Goal: Information Seeking & Learning: Learn about a topic

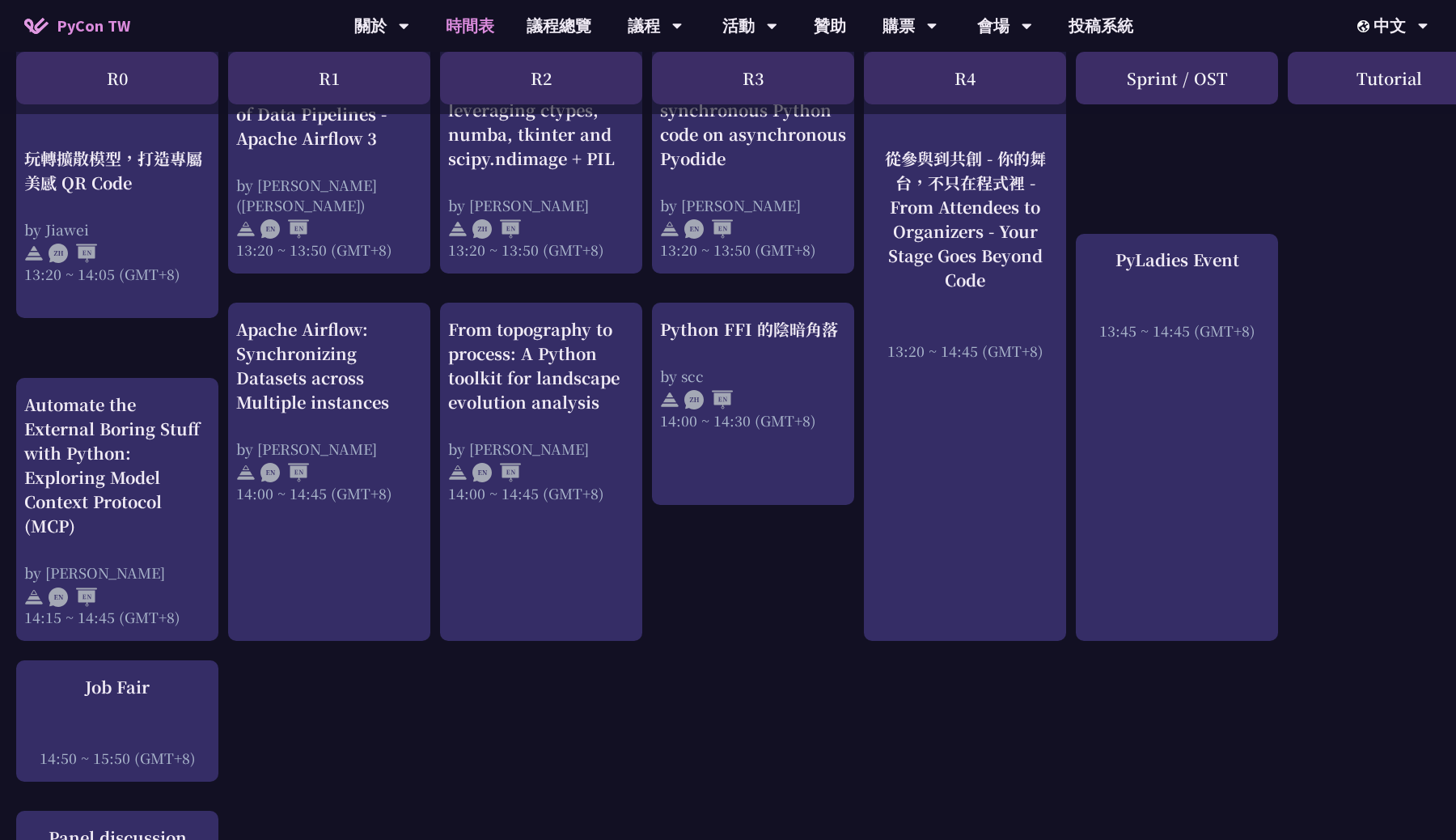
scroll to position [1570, 0]
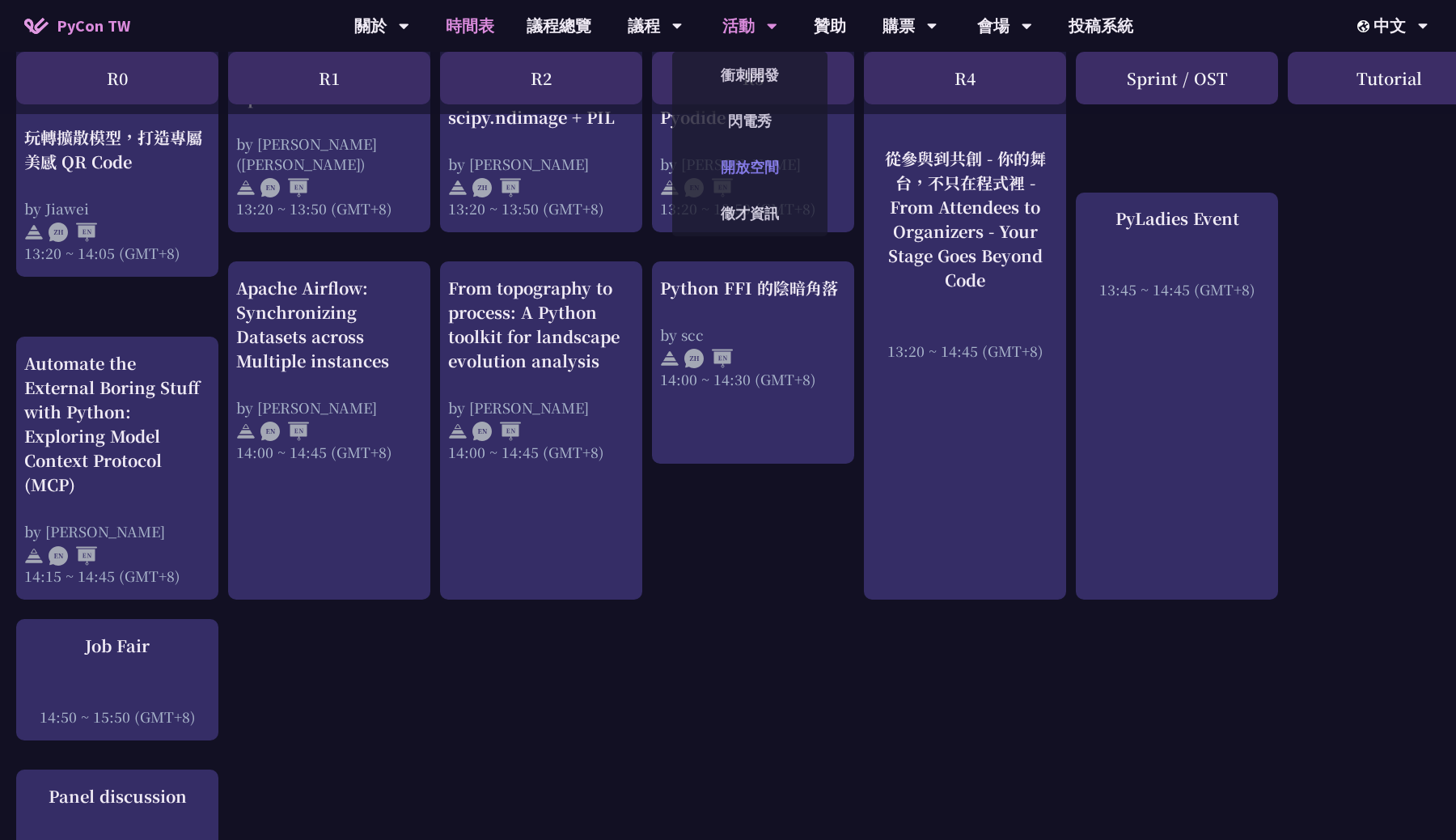
click at [723, 183] on link "開放空間" at bounding box center [750, 167] width 156 height 38
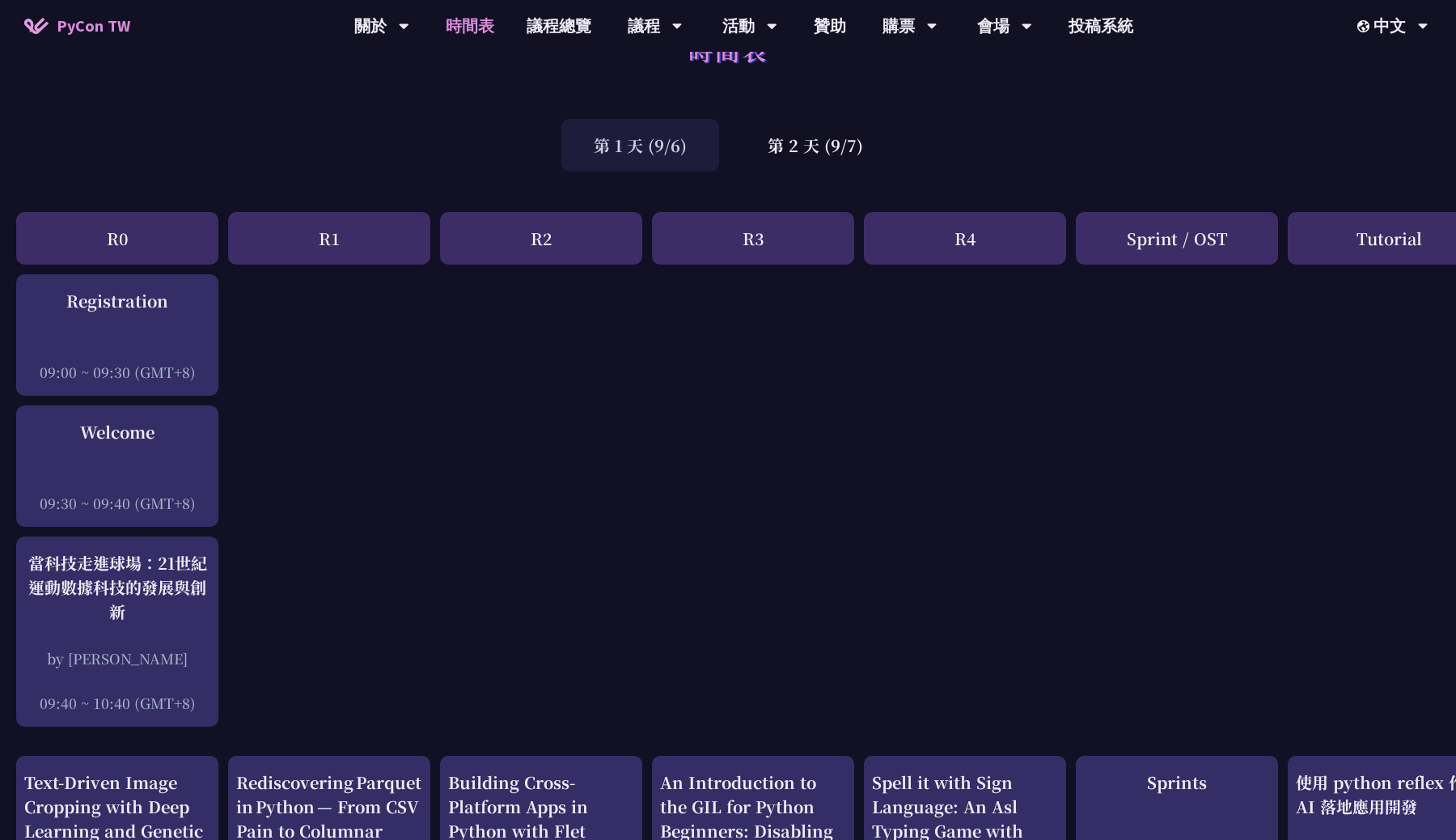
scroll to position [34, 0]
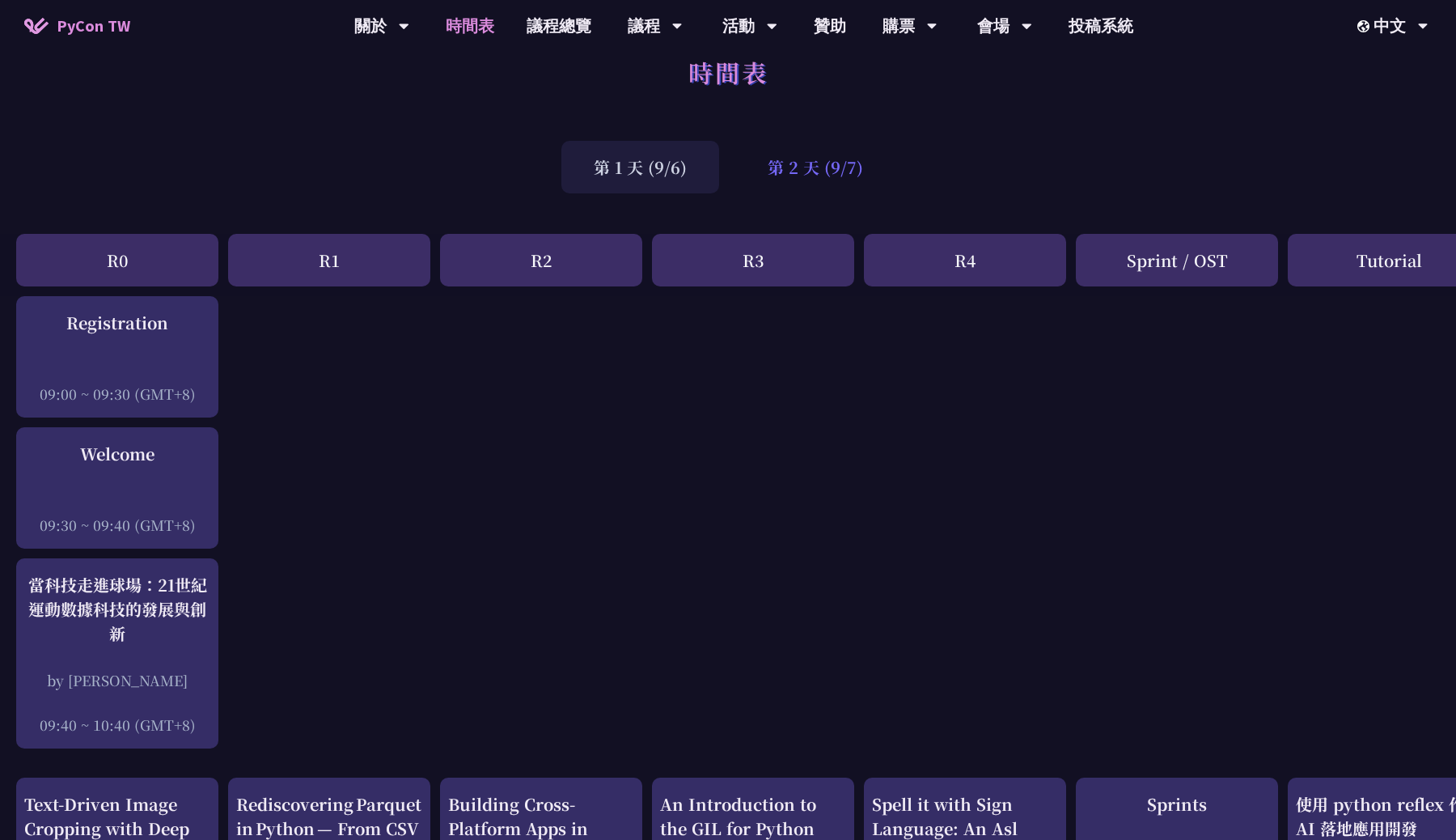
click at [800, 187] on div "第 2 天 (9/7)" at bounding box center [815, 167] width 160 height 52
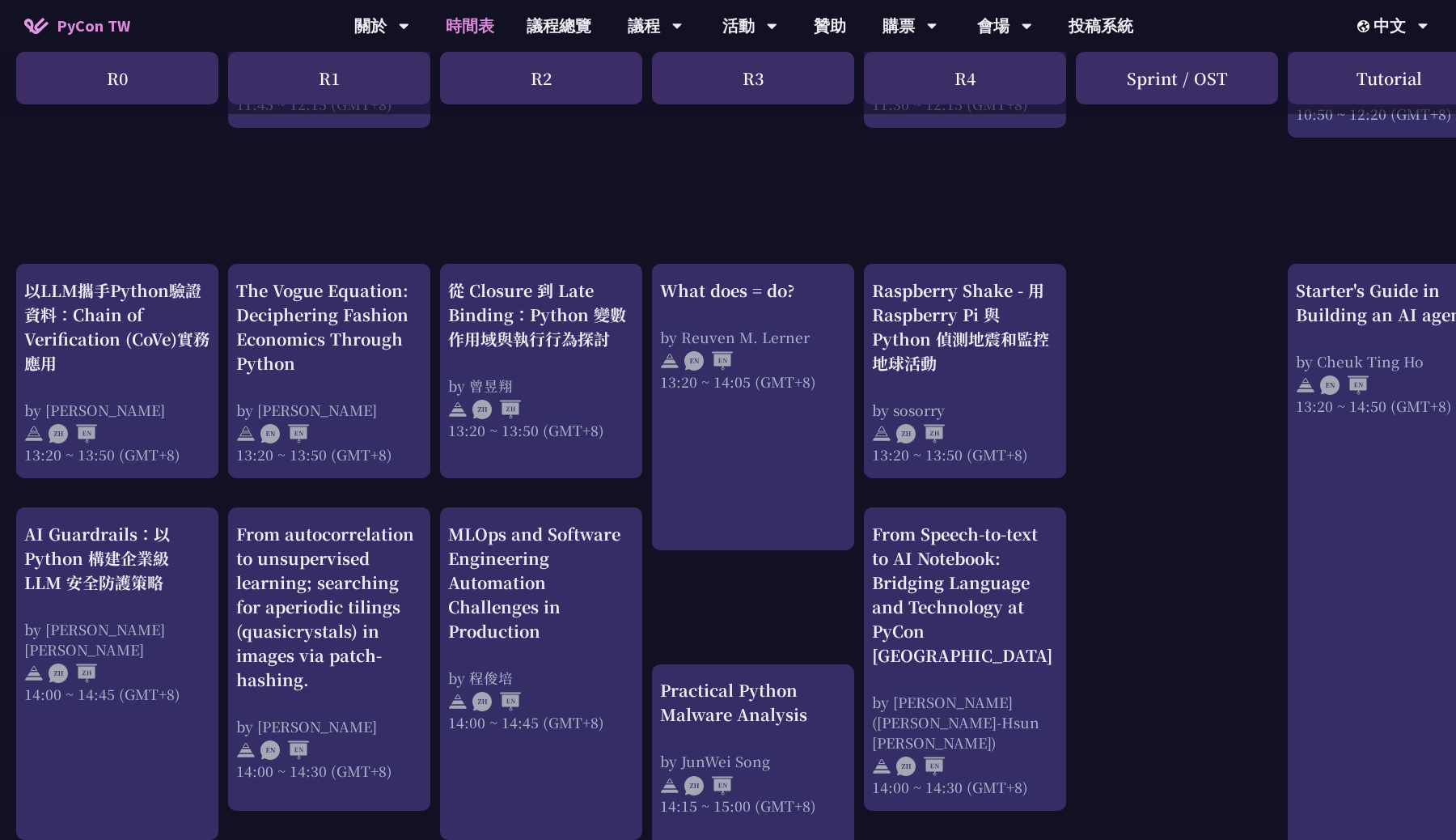
scroll to position [1385, 0]
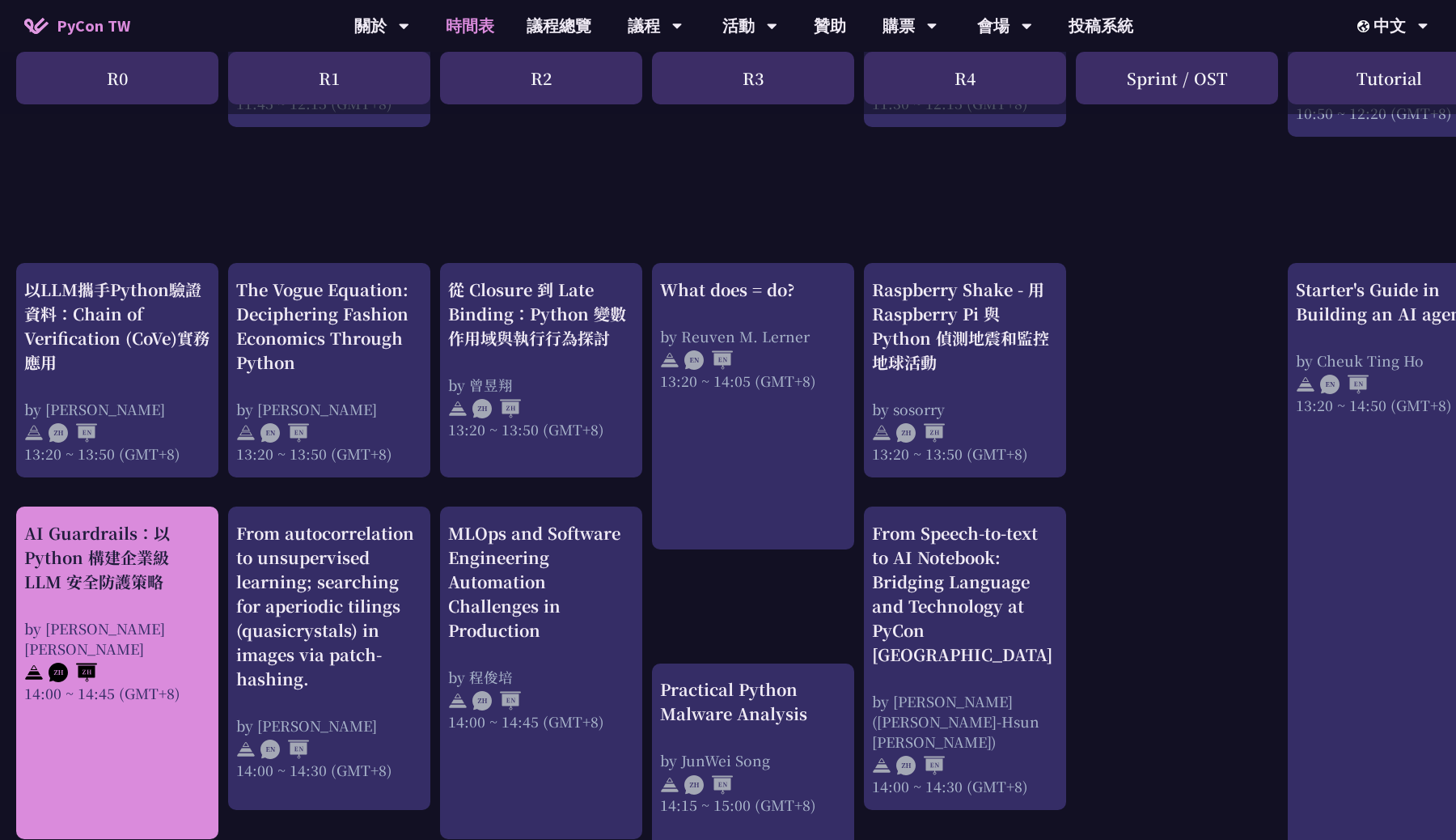
click at [142, 579] on div "AI Guardrails：以 Python 構建企業級 LLM 安全防護策略" at bounding box center [117, 557] width 186 height 73
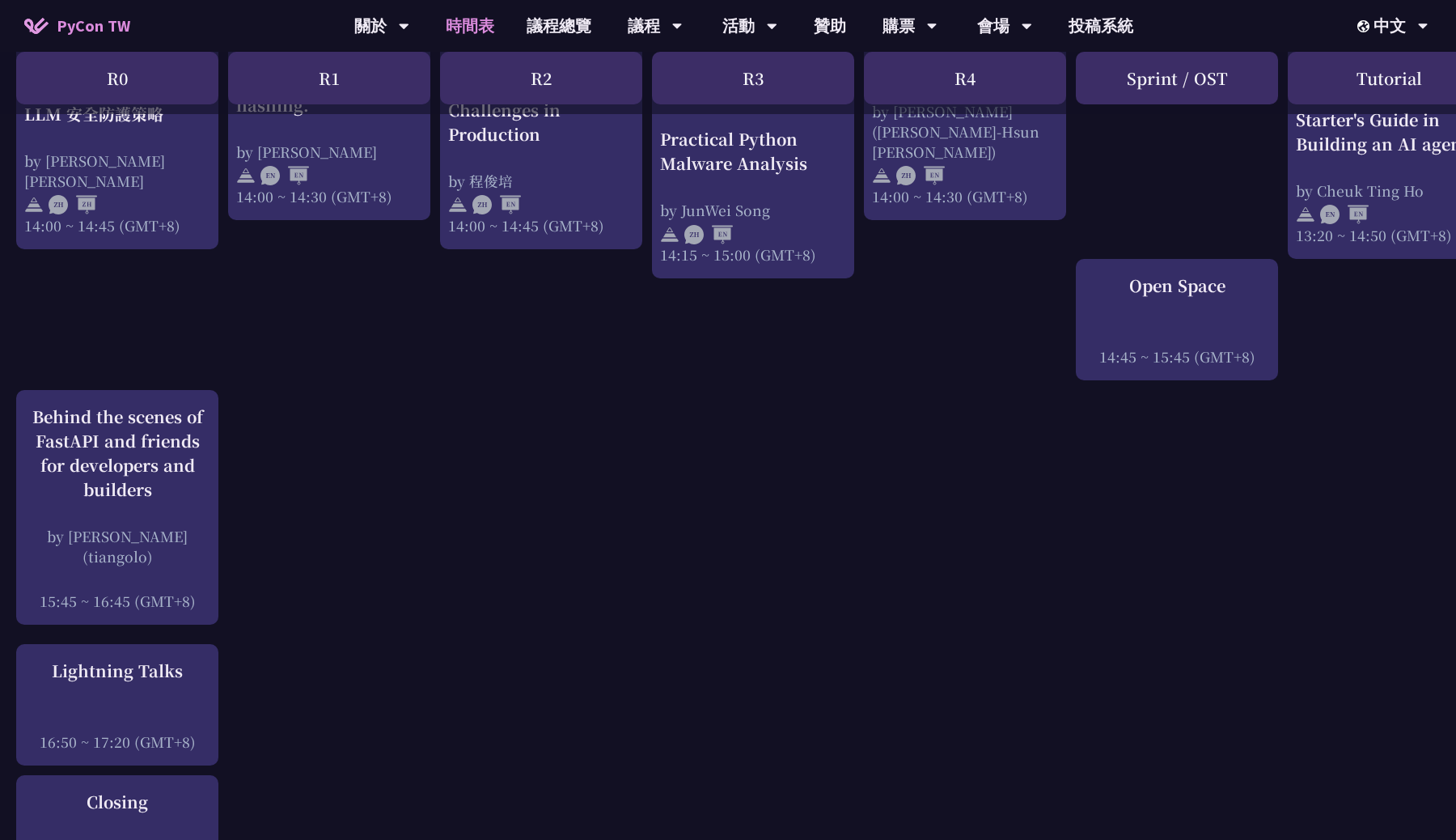
scroll to position [1990, 0]
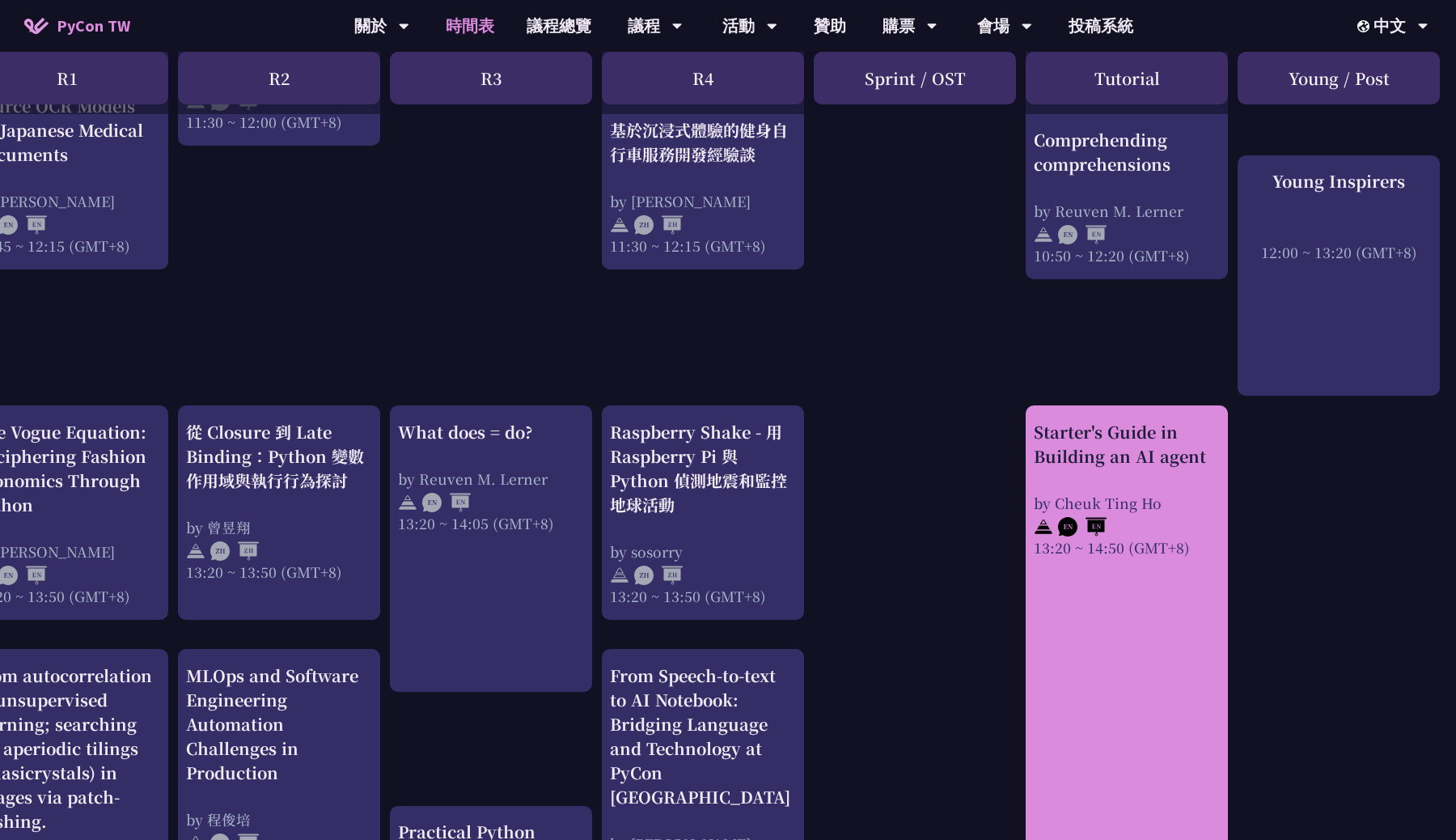
scroll to position [1383, 262]
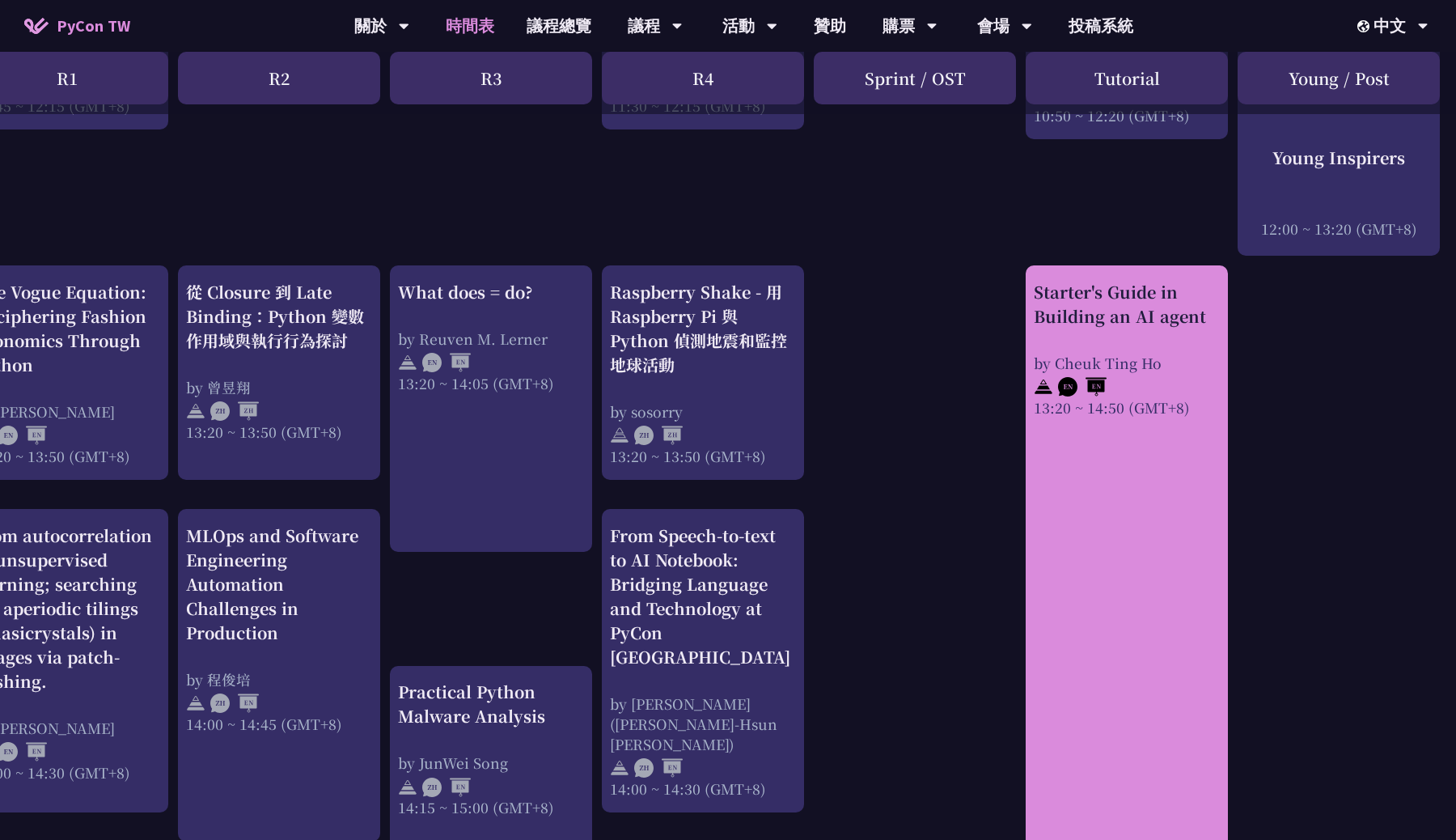
click at [1070, 456] on div "Starter's Guide in Building an AI agent by [PERSON_NAME] 13:20 ~ 14:50 (GMT+8)" at bounding box center [1126, 558] width 202 height 586
click at [1088, 301] on div "Starter's Guide in Building an AI agent" at bounding box center [1127, 304] width 186 height 48
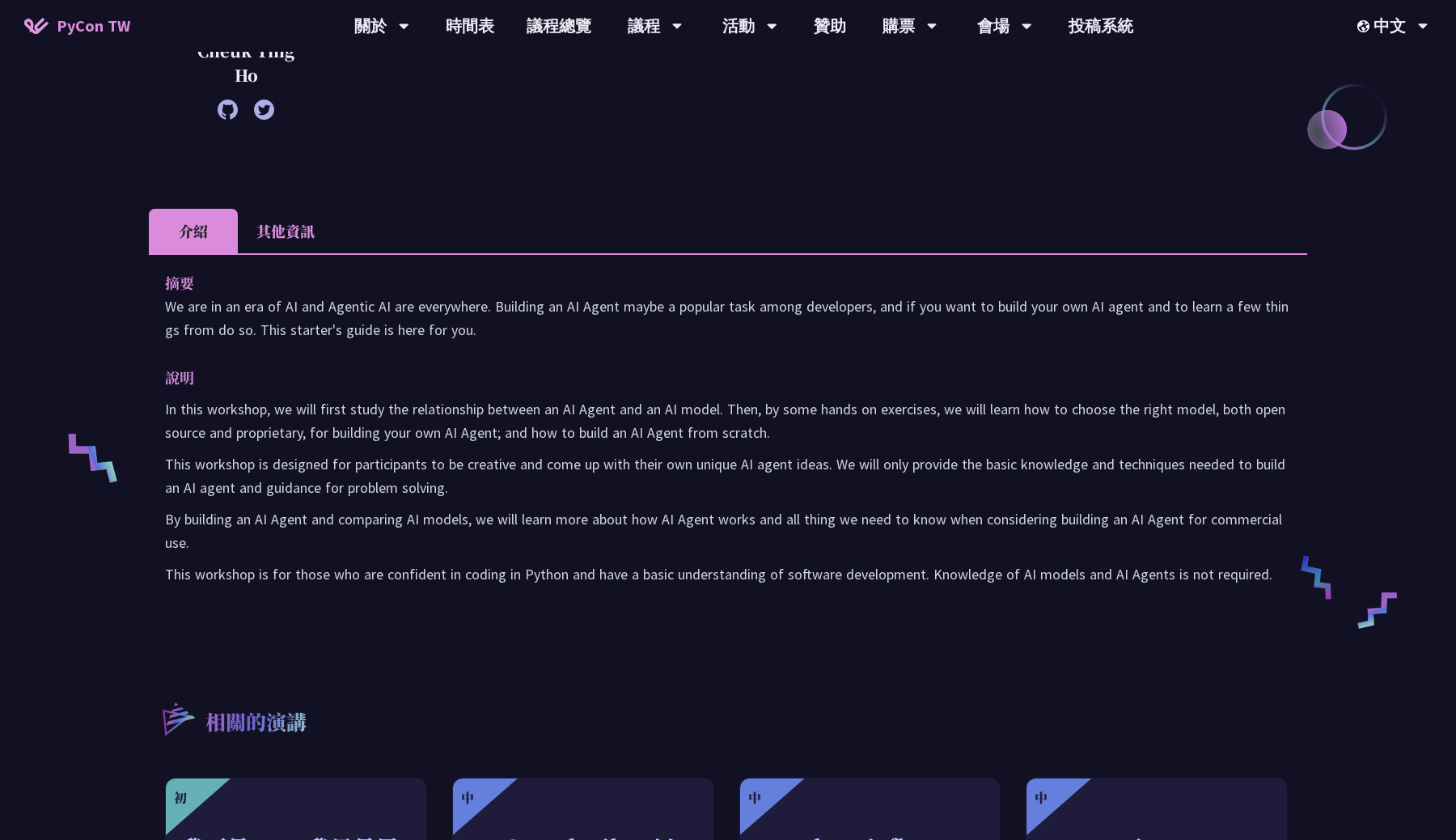
scroll to position [462, 0]
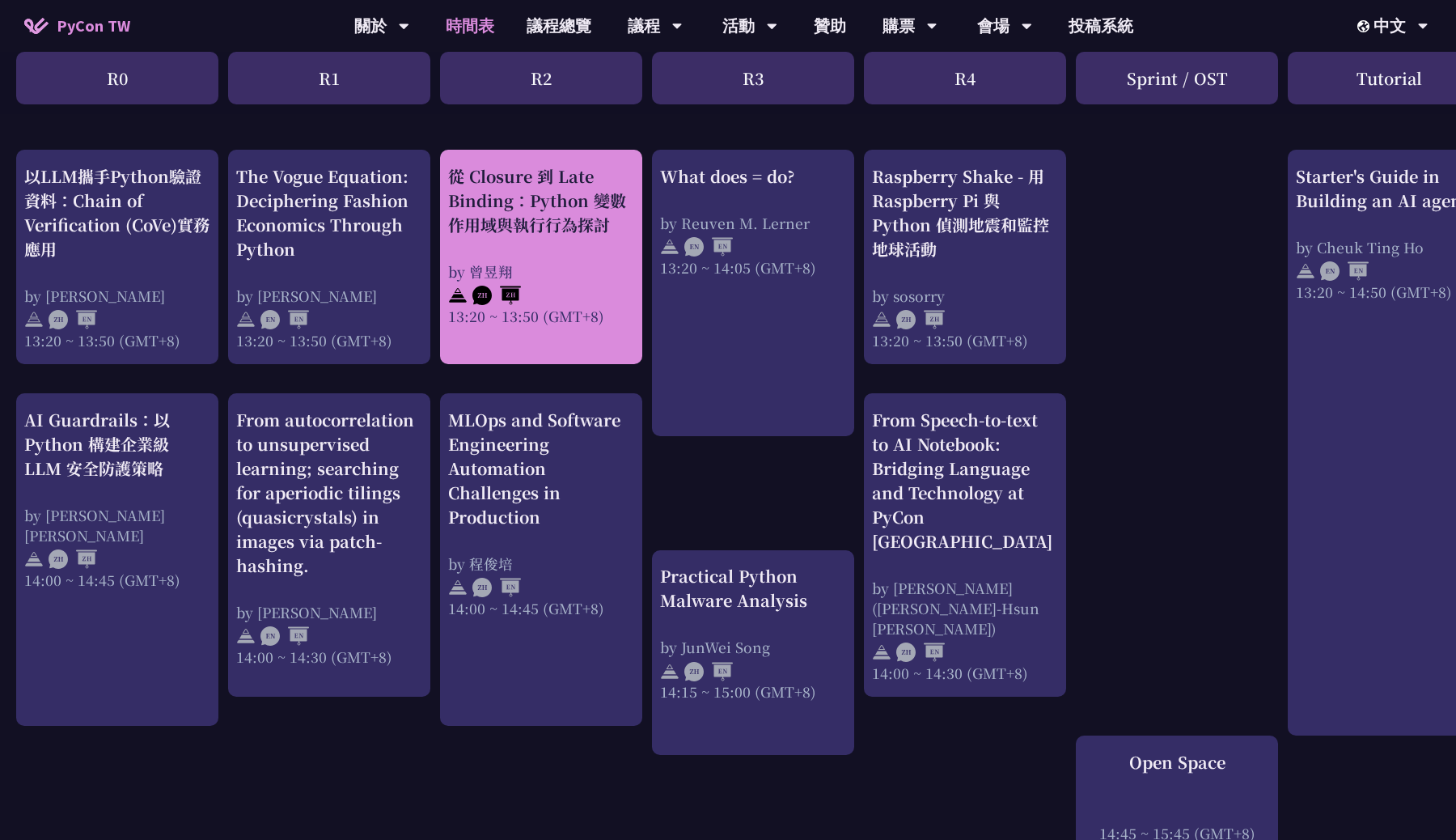
scroll to position [1491, 0]
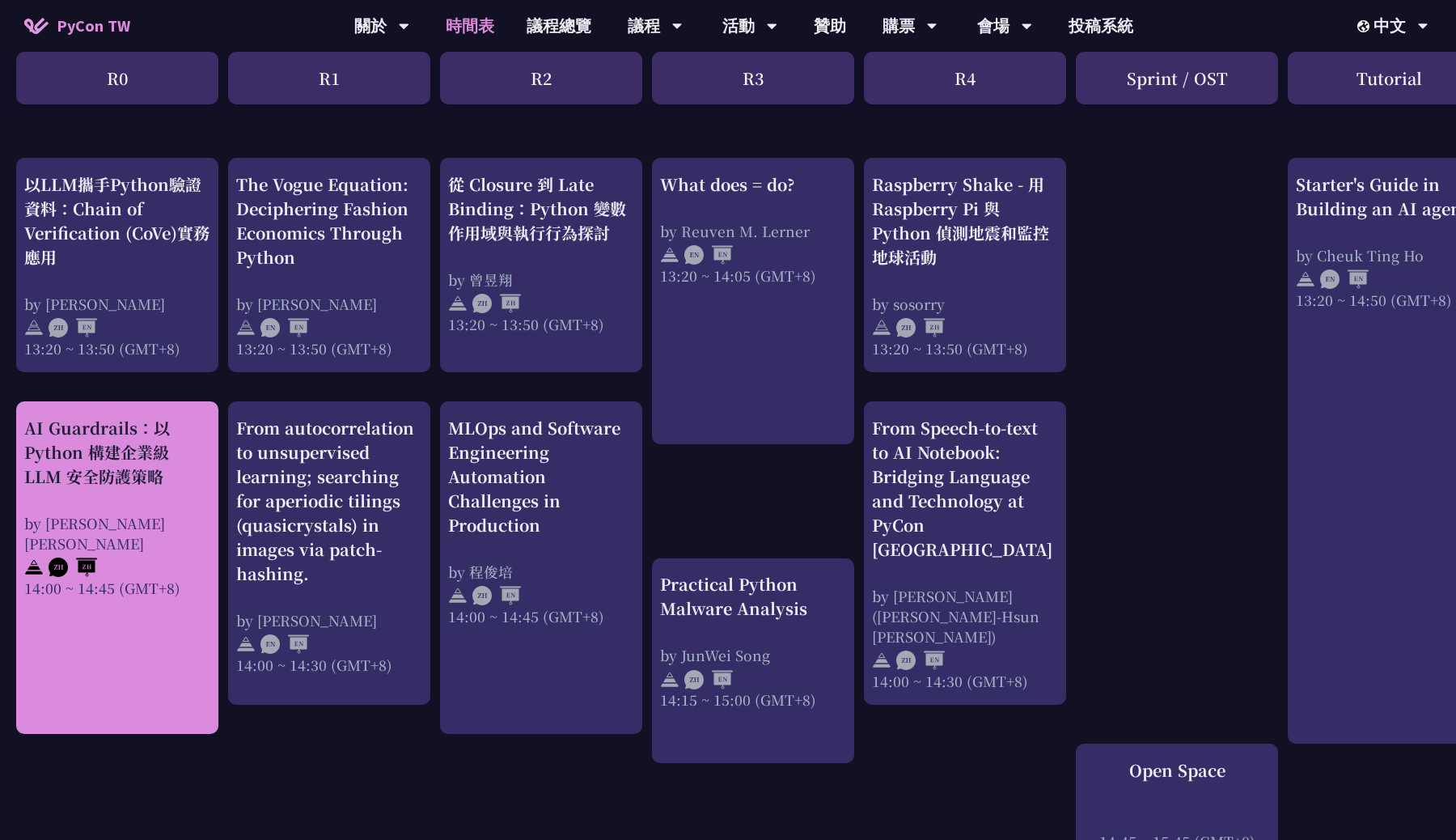
click at [101, 597] on div "AI Guardrails：以 Python 構建企業級 LLM 安全防護策略 by [PERSON_NAME] Un [PERSON_NAME]14:00 …" at bounding box center [116, 567] width 202 height 332
click at [122, 475] on div "AI Guardrails：以 Python 構建企業級 LLM 安全防護策略" at bounding box center [117, 453] width 186 height 73
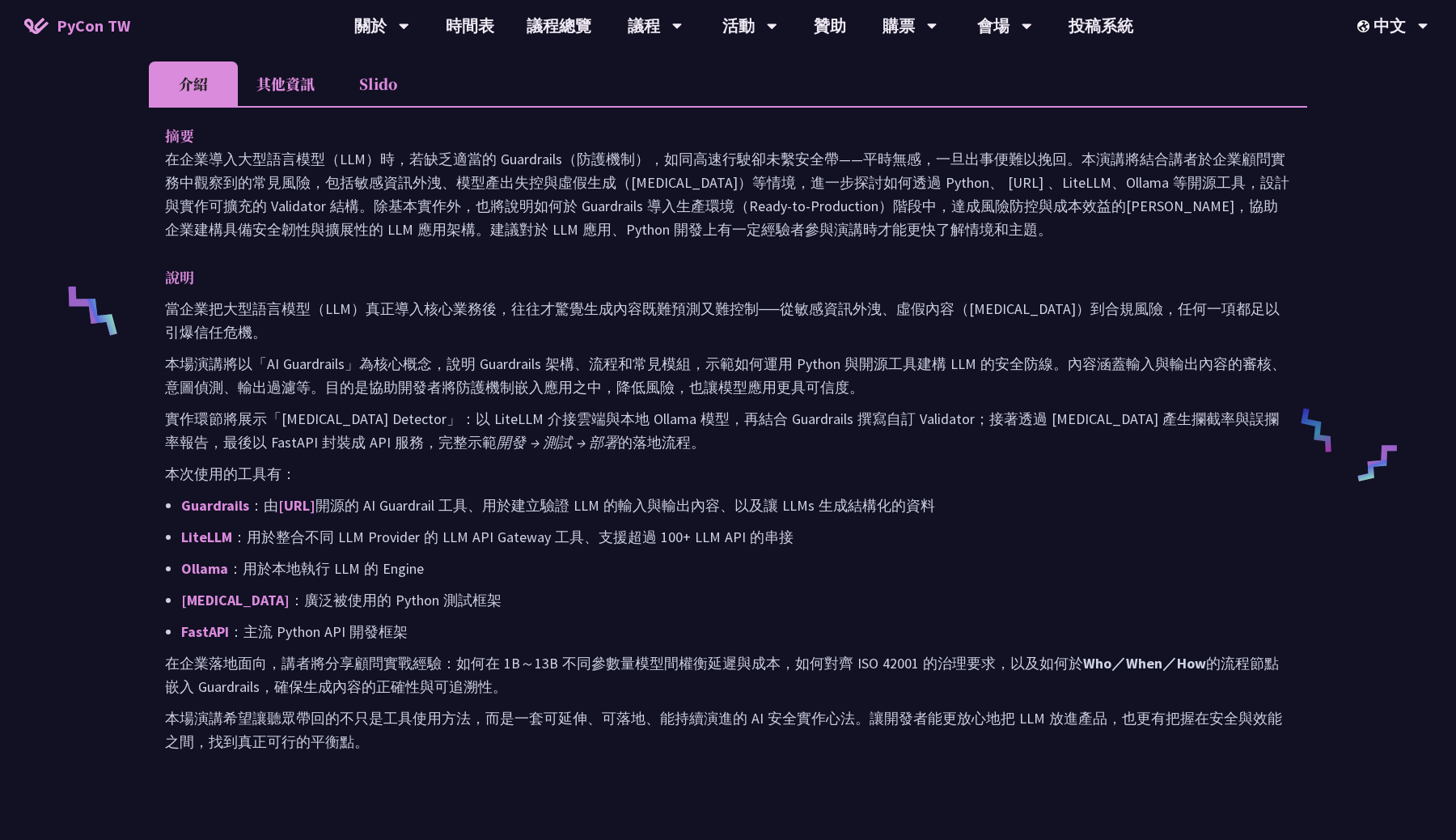
scroll to position [517, 0]
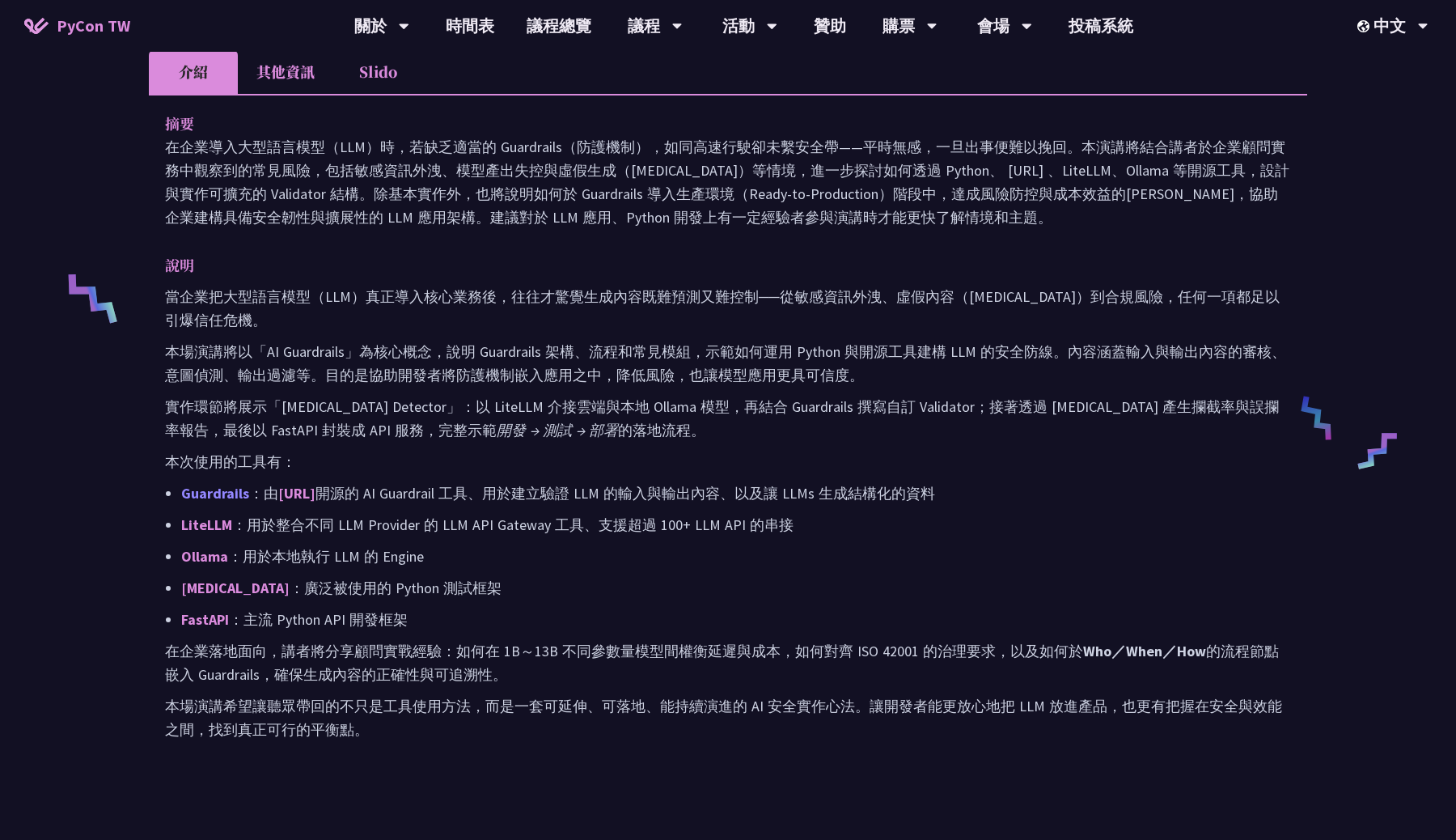
click at [214, 488] on link "Guardrails" at bounding box center [215, 493] width 68 height 19
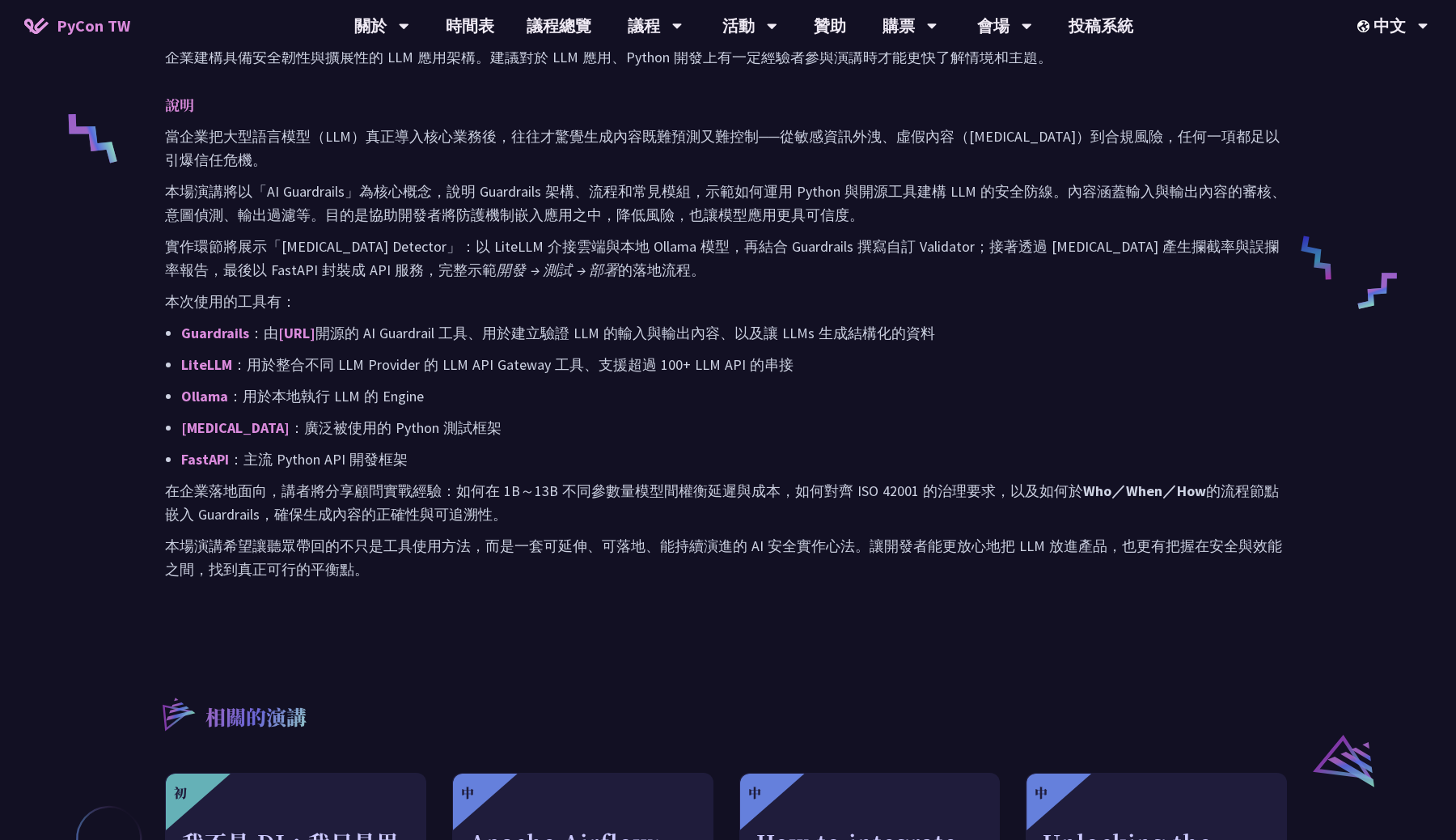
scroll to position [682, 0]
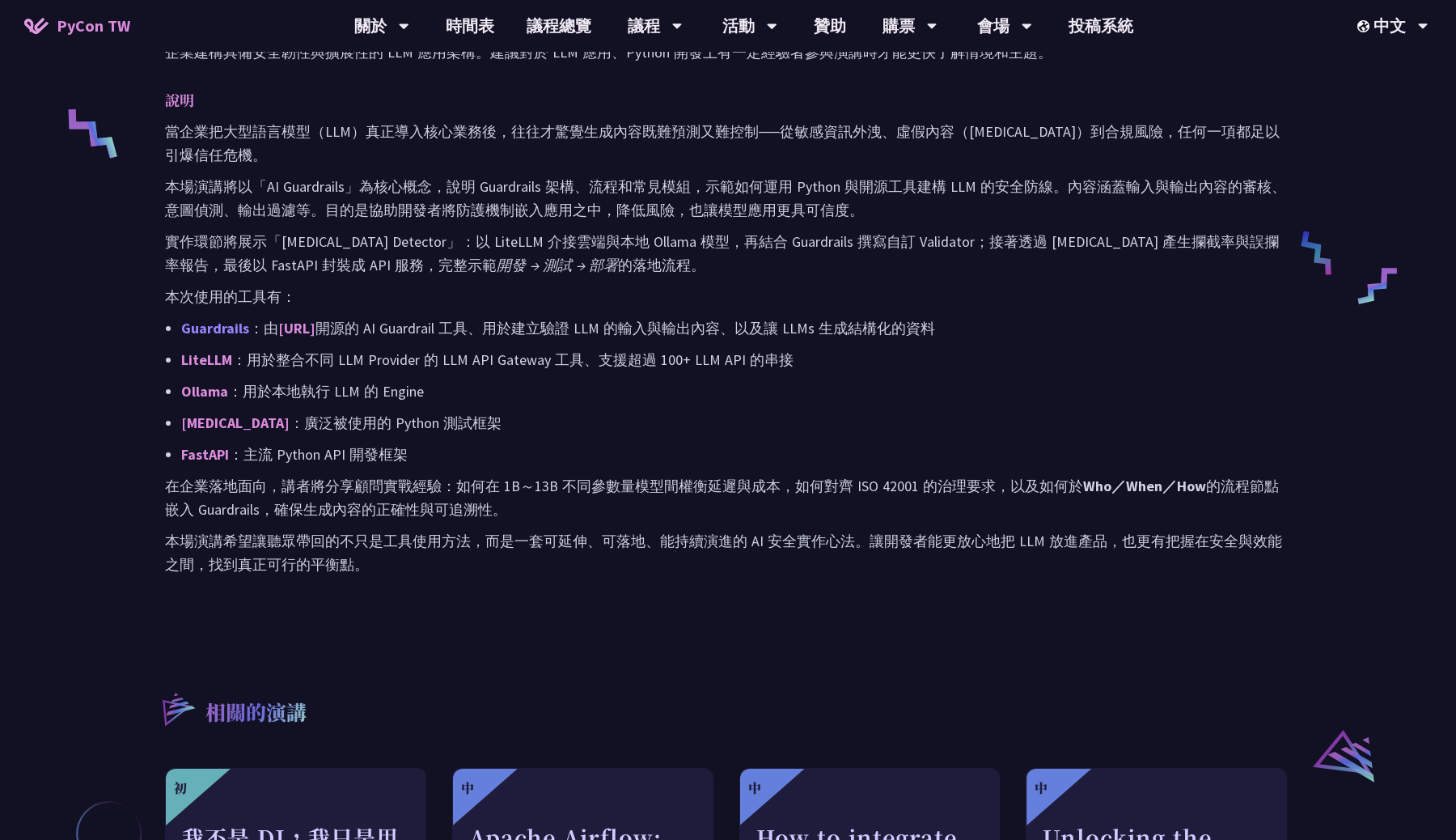
click at [225, 322] on link "Guardrails" at bounding box center [215, 327] width 68 height 19
